Goal: Task Accomplishment & Management: Use online tool/utility

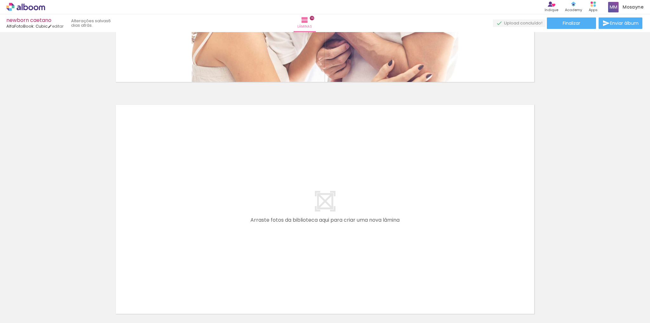
scroll to position [3478, 0]
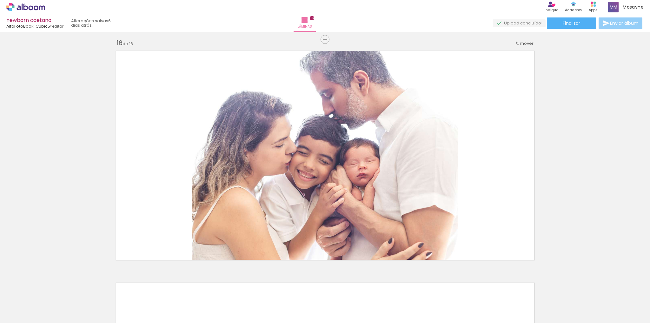
click at [614, 25] on span "Enviar álbum" at bounding box center [624, 23] width 29 height 4
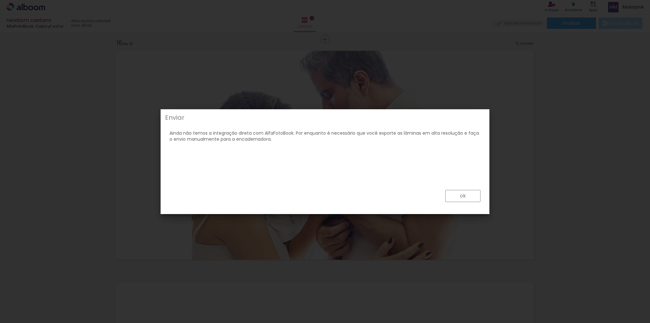
click at [471, 196] on paper-button "ok" at bounding box center [462, 196] width 35 height 12
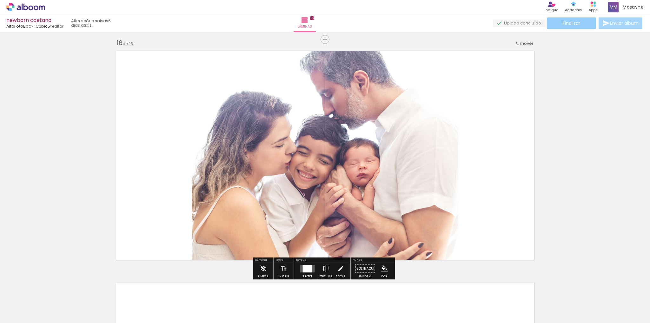
click at [576, 28] on paper-button "Finalizar" at bounding box center [571, 22] width 49 height 11
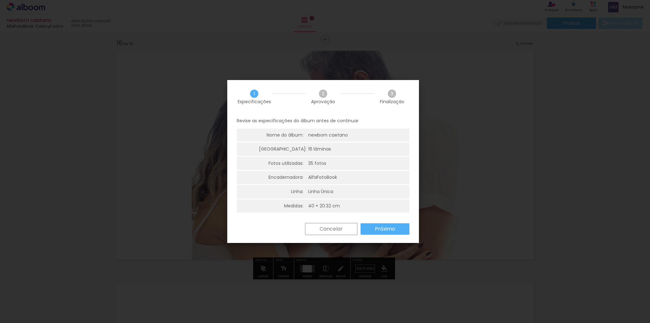
click at [0, 0] on slot "Próximo" at bounding box center [0, 0] width 0 height 0
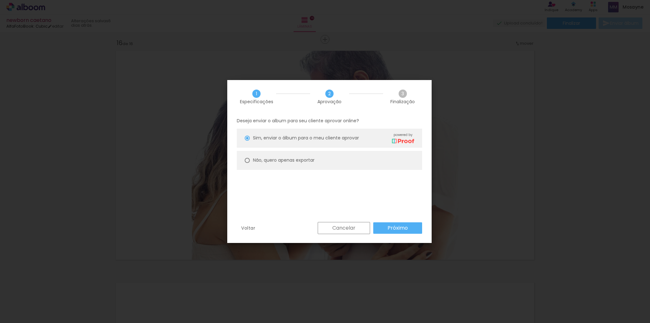
click at [247, 159] on div at bounding box center [247, 160] width 5 height 5
type paper-radio-button "on"
click at [409, 230] on paper-button "Próximo" at bounding box center [397, 227] width 49 height 11
type input "Alta, 300 DPI"
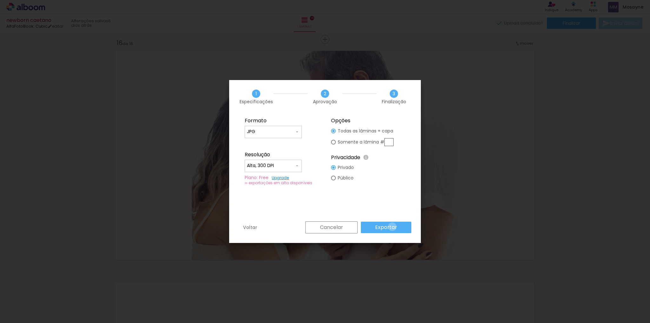
click at [0, 0] on slot "Exportar" at bounding box center [0, 0] width 0 height 0
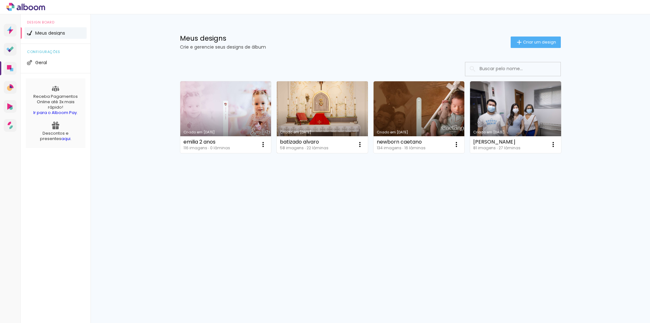
click at [329, 103] on link "Criado em [DATE]" at bounding box center [322, 117] width 91 height 72
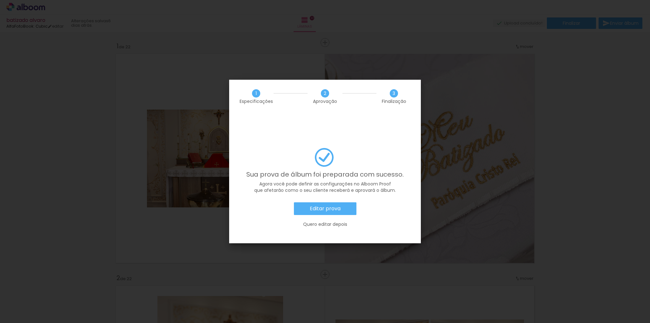
click at [0, 0] on slot "Editar prova" at bounding box center [0, 0] width 0 height 0
